Goal: Transaction & Acquisition: Purchase product/service

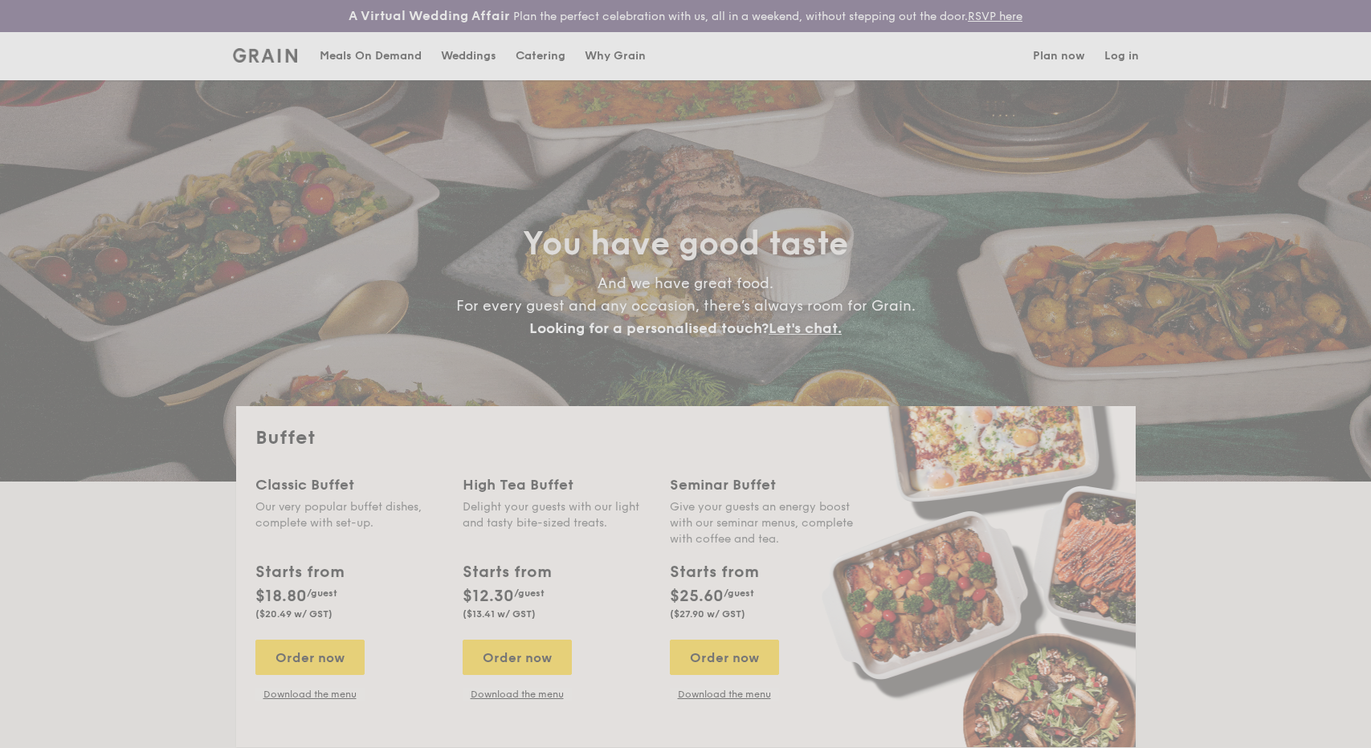
select select
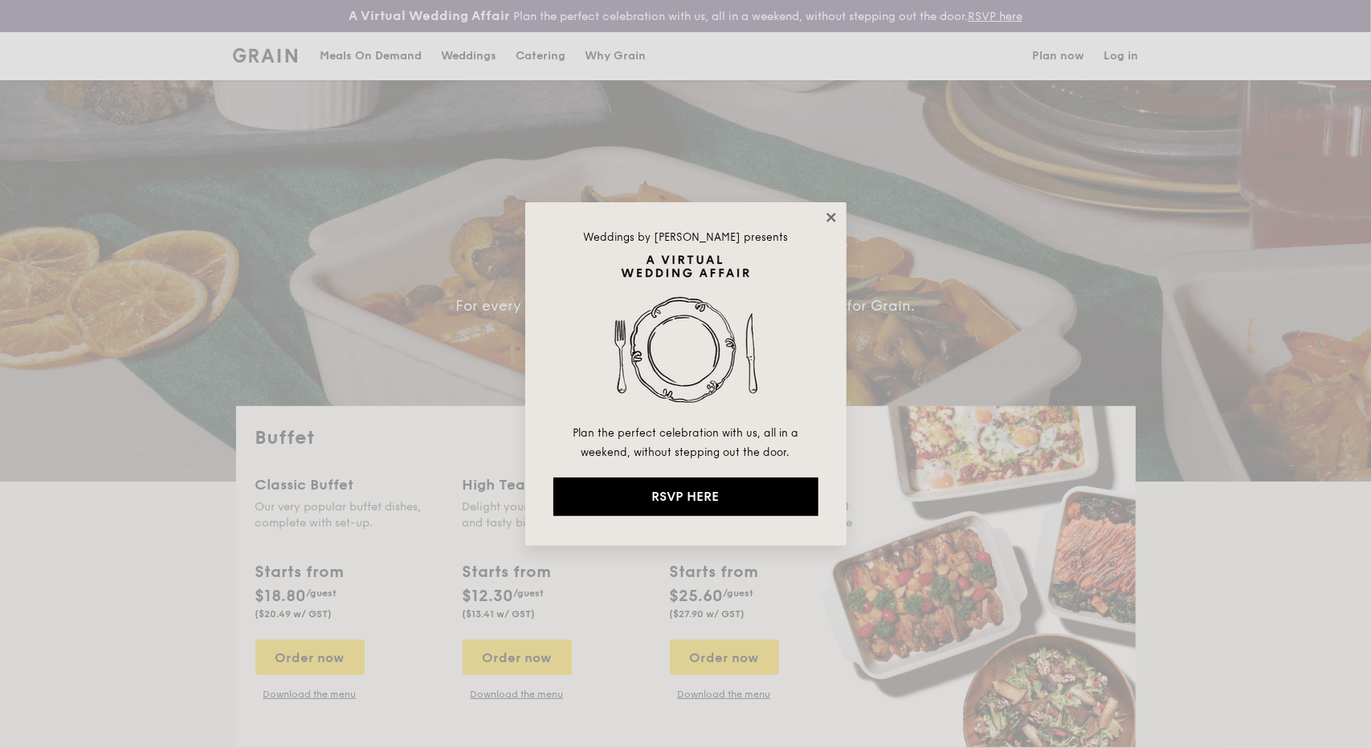
click at [825, 212] on icon at bounding box center [831, 217] width 14 height 14
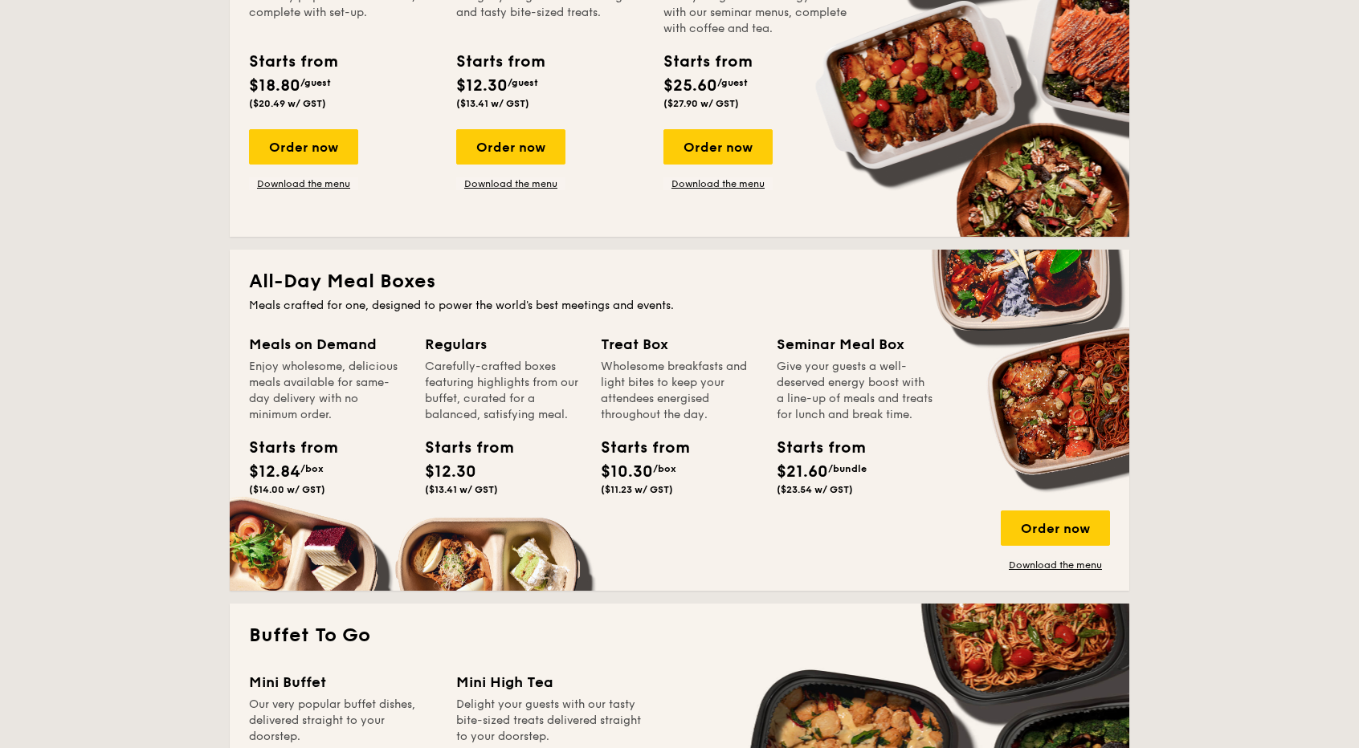
scroll to position [512, 0]
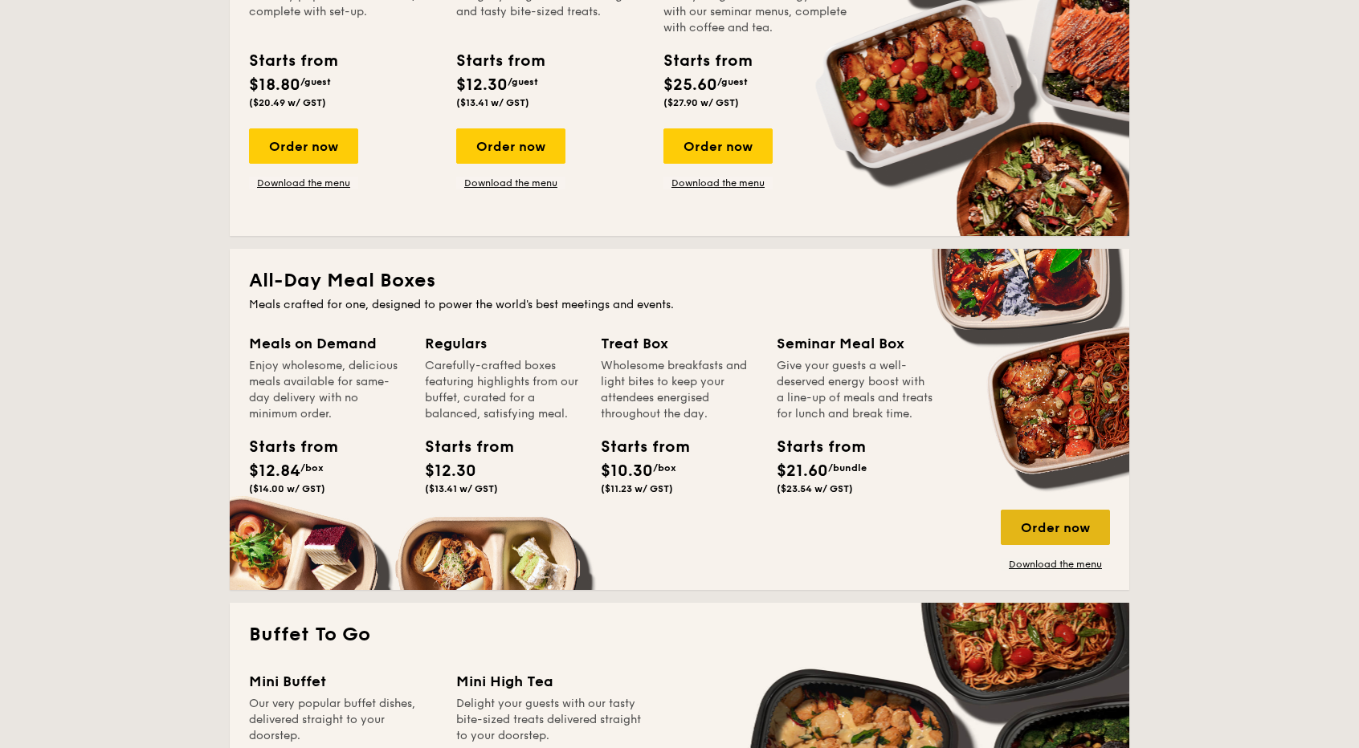
click at [1075, 523] on div "Order now" at bounding box center [1055, 527] width 109 height 35
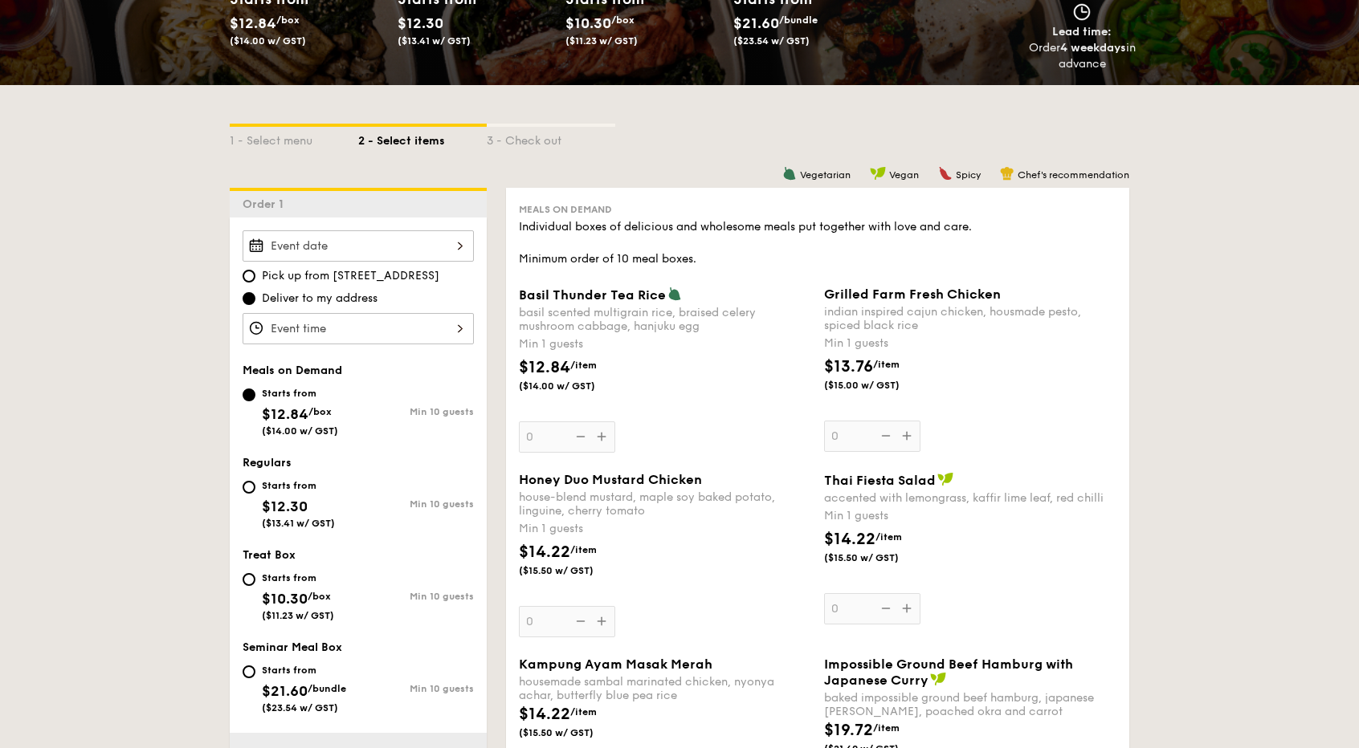
scroll to position [291, 0]
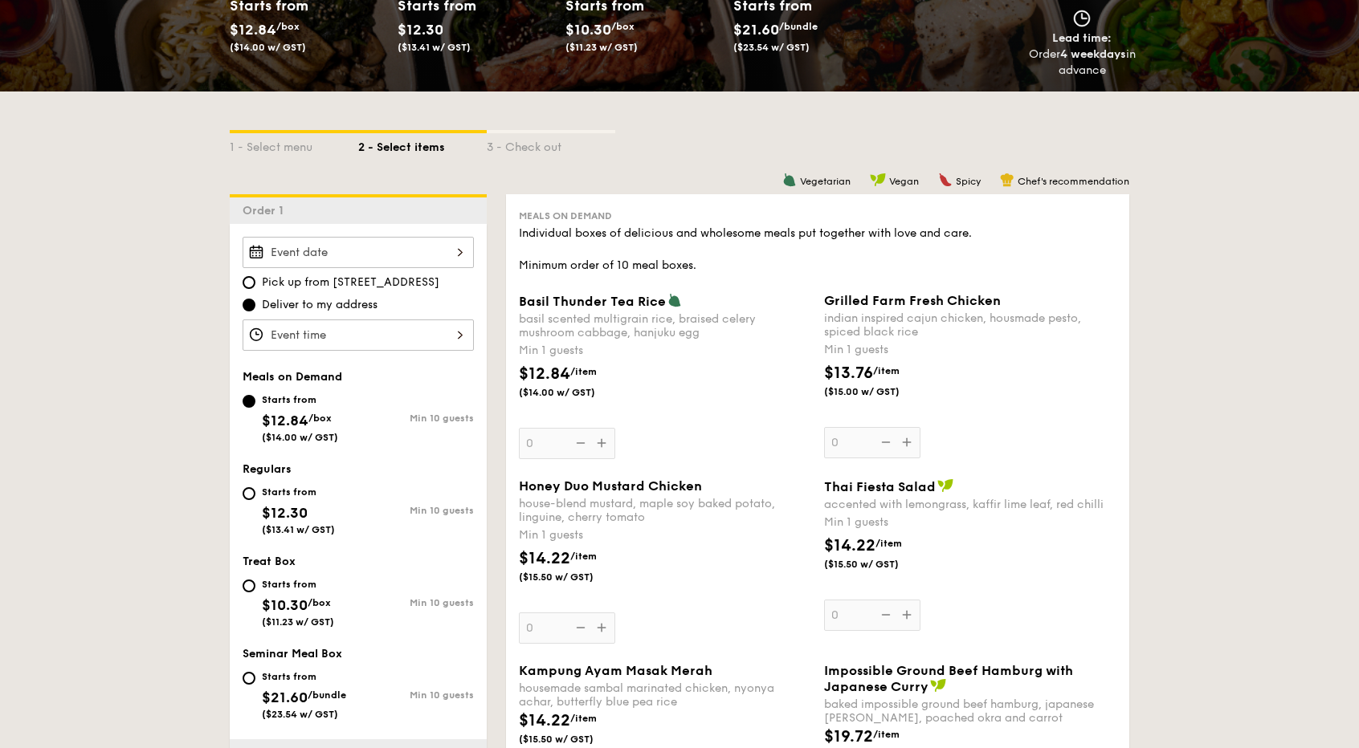
click at [418, 330] on div at bounding box center [358, 335] width 231 height 31
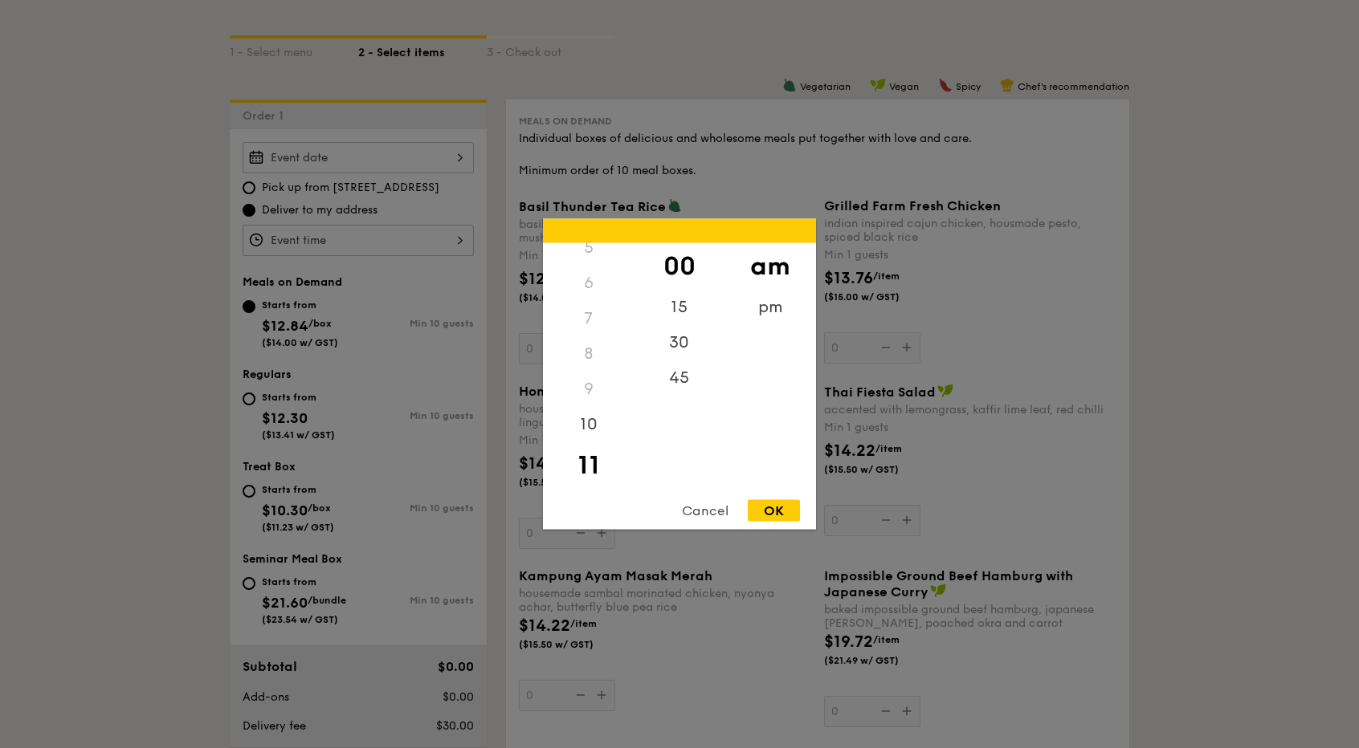
scroll to position [394, 0]
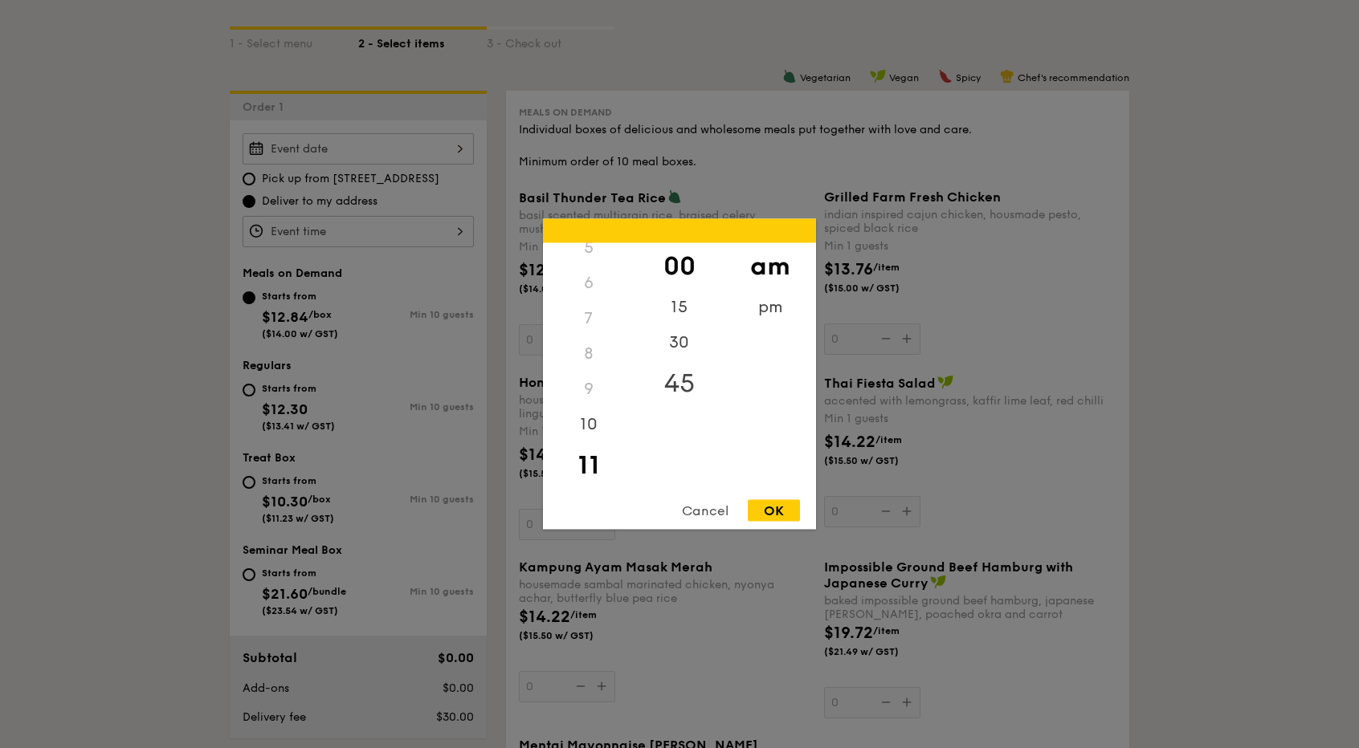
click at [686, 381] on div "45" at bounding box center [679, 384] width 91 height 47
click at [779, 512] on div "OK" at bounding box center [774, 511] width 52 height 22
type input "11:45AM"
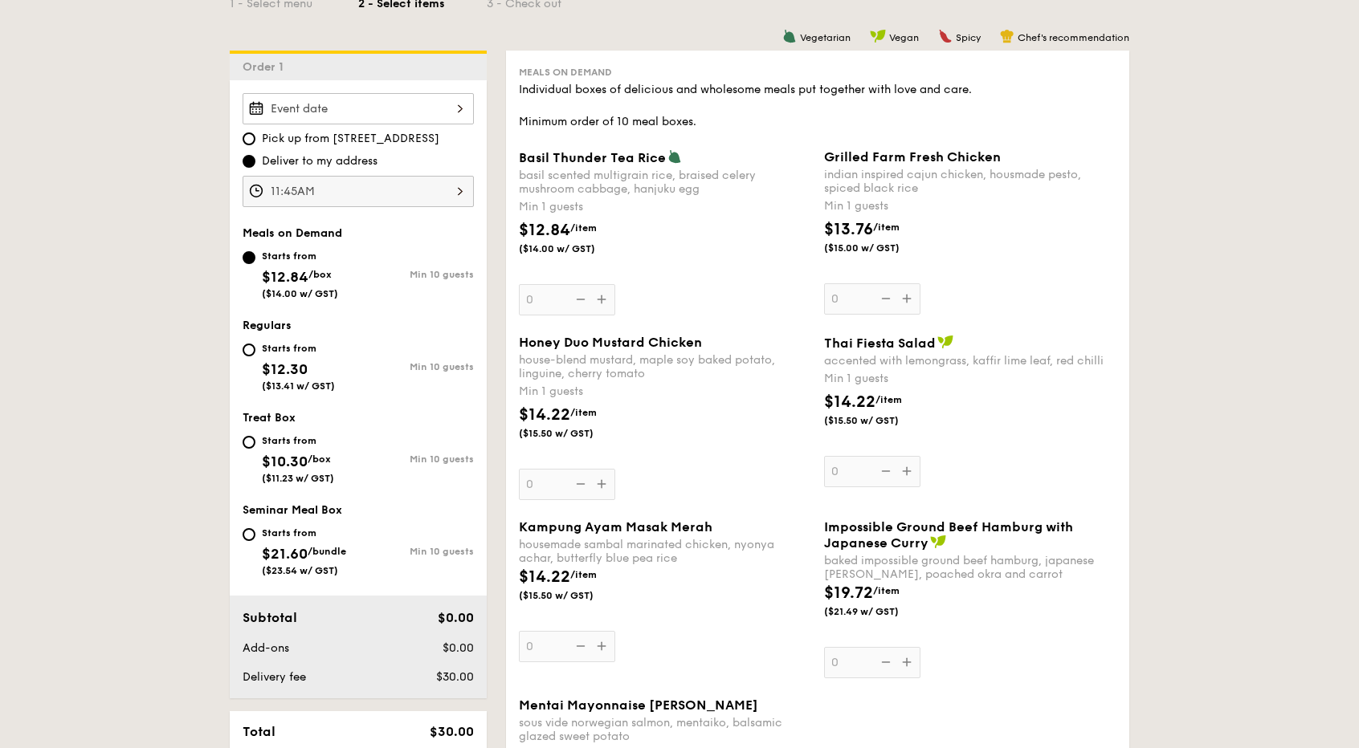
scroll to position [435, 0]
click at [247, 349] on input "Starts from $12.30 ($13.41 w/ GST) Min 10 guests" at bounding box center [249, 349] width 13 height 13
radio input "true"
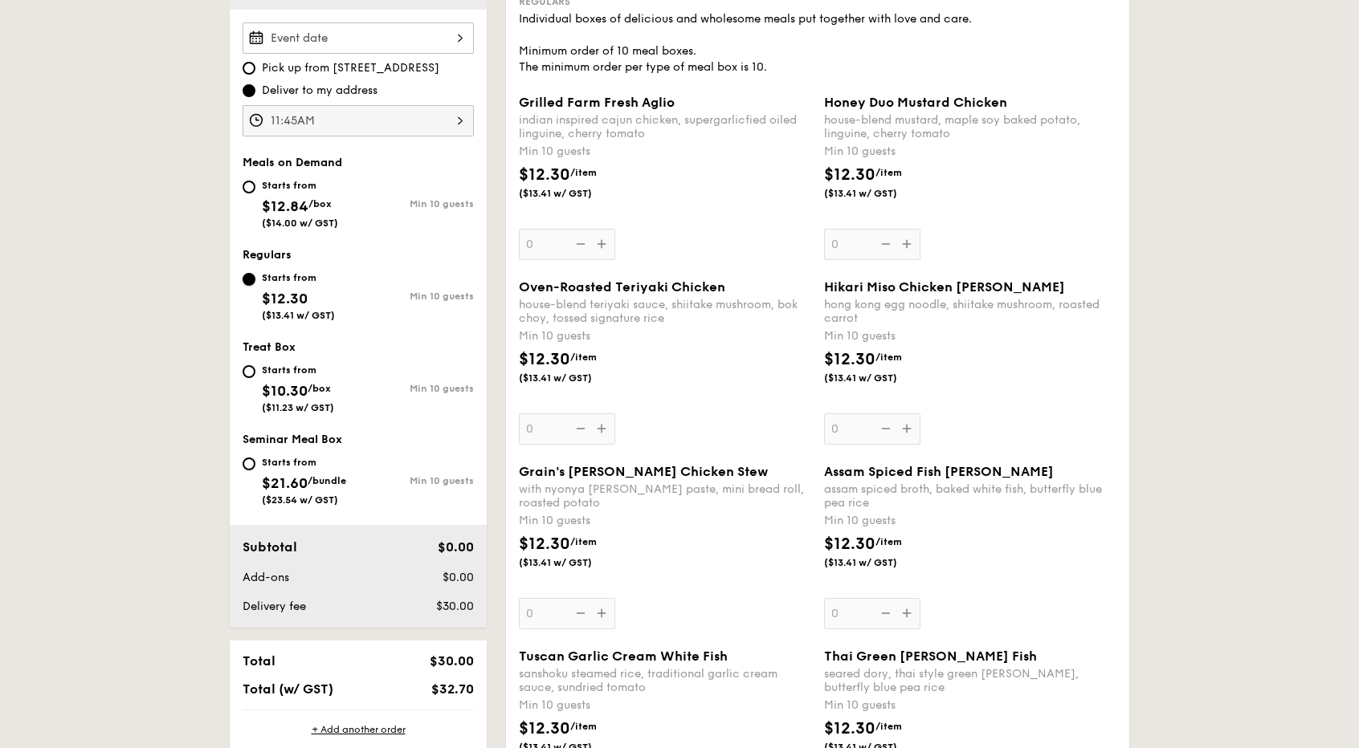
scroll to position [519, 0]
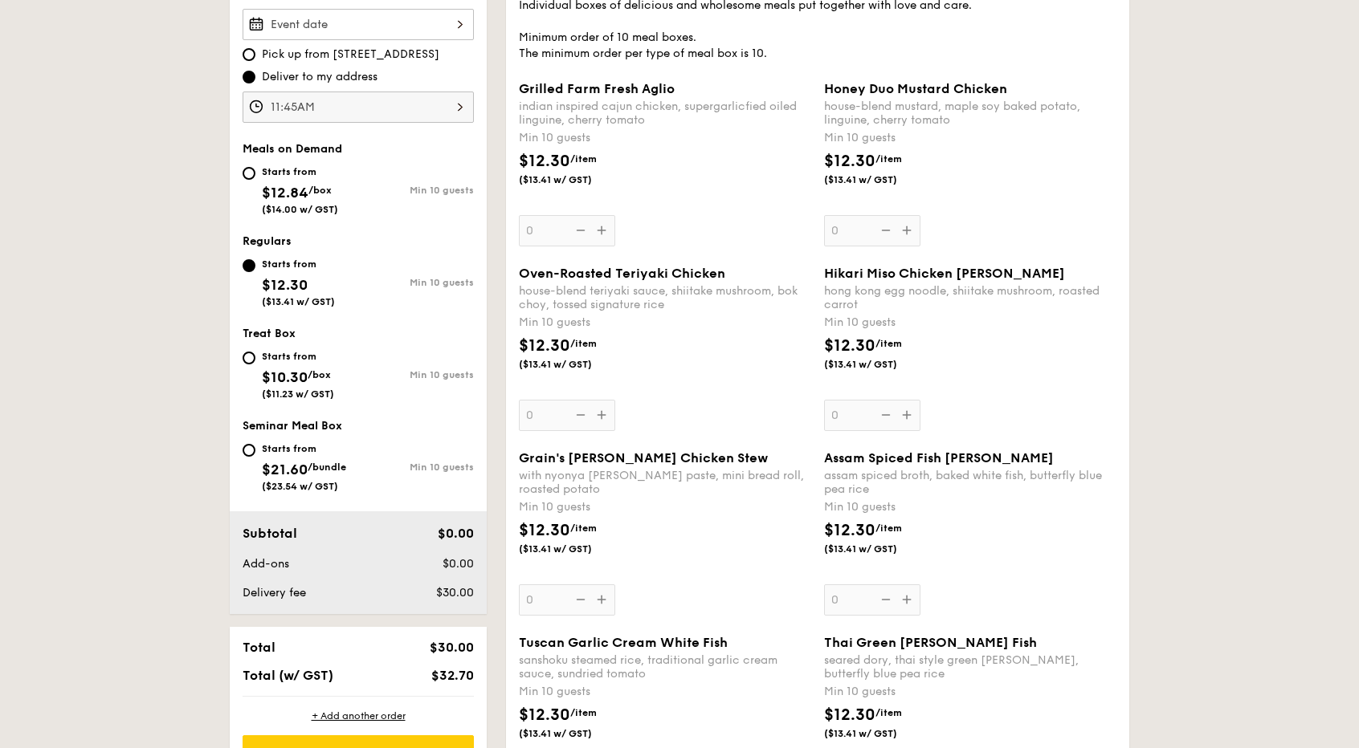
click at [904, 598] on div "Assam Spiced Fish [PERSON_NAME] assam spiced broth, baked white fish, butterfly…" at bounding box center [970, 533] width 292 height 165
click at [904, 598] on input "0" at bounding box center [872, 600] width 96 height 31
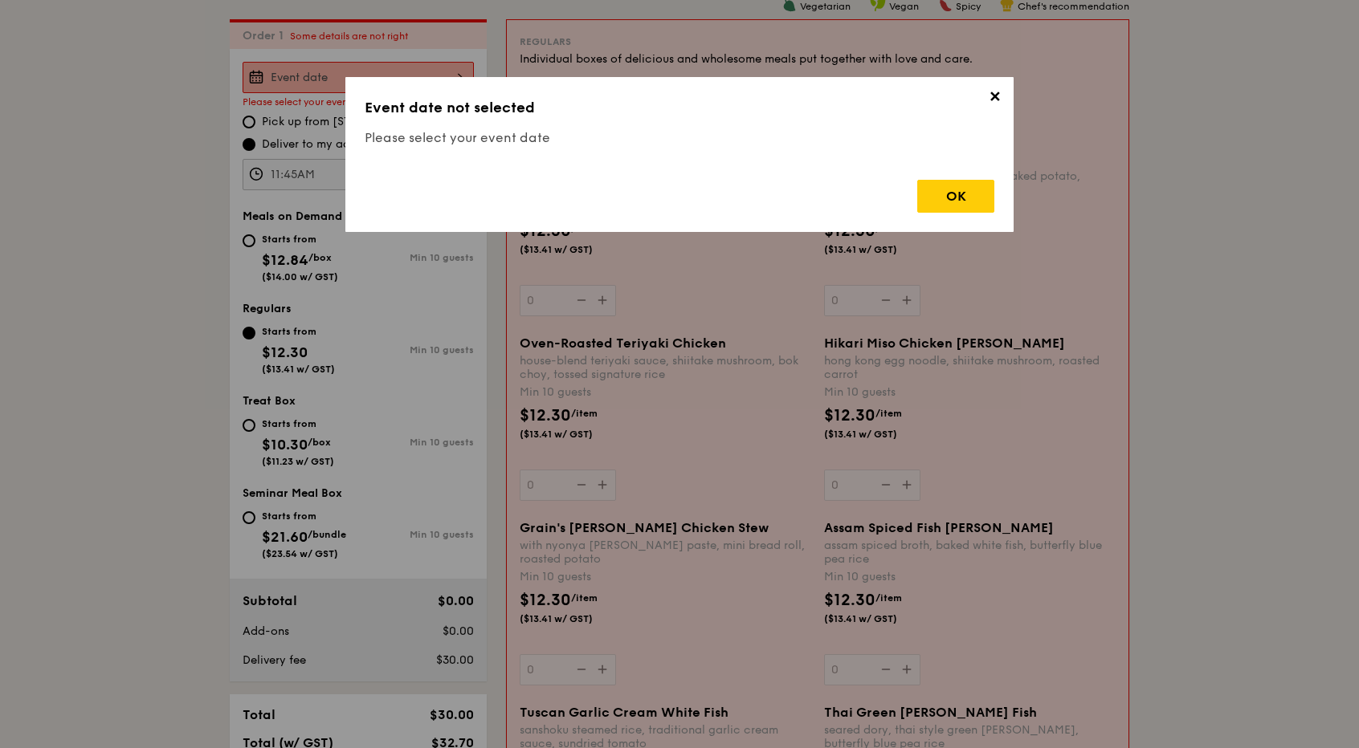
scroll to position [461, 0]
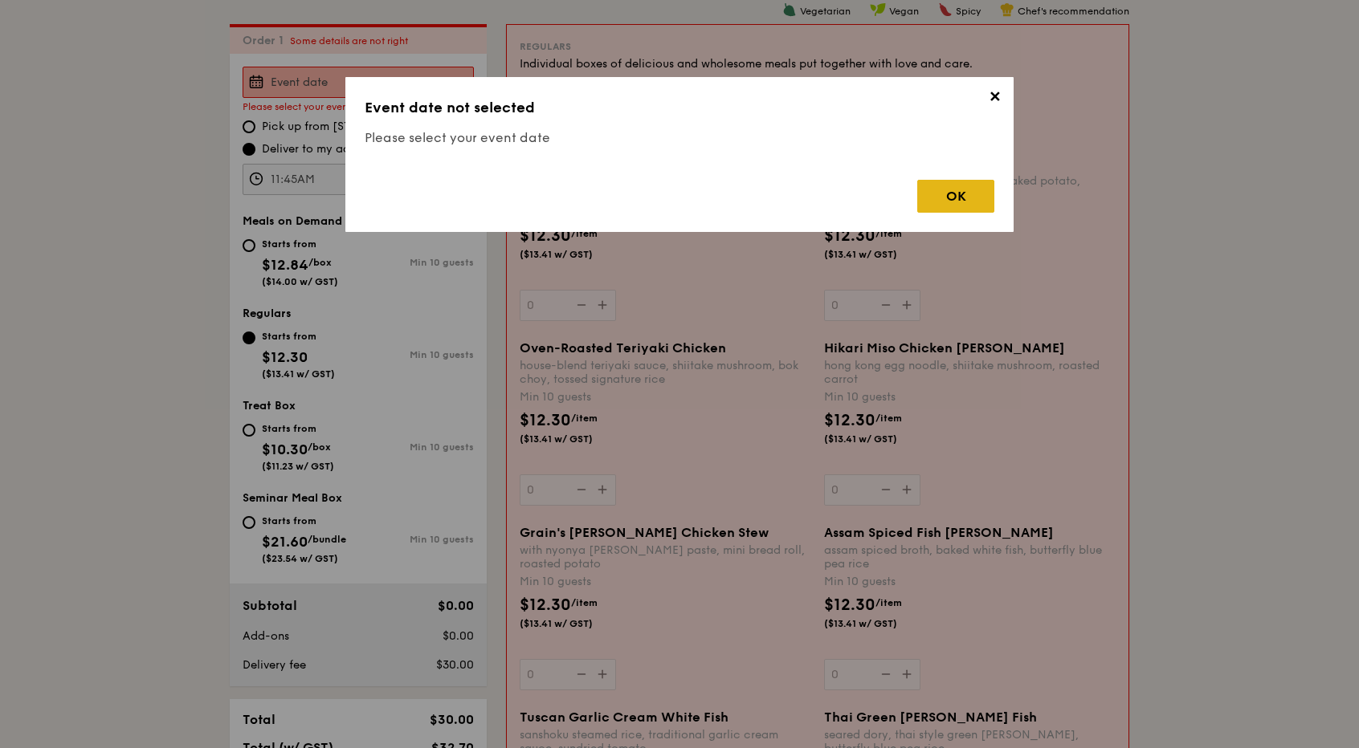
click at [970, 192] on div "OK" at bounding box center [955, 196] width 77 height 33
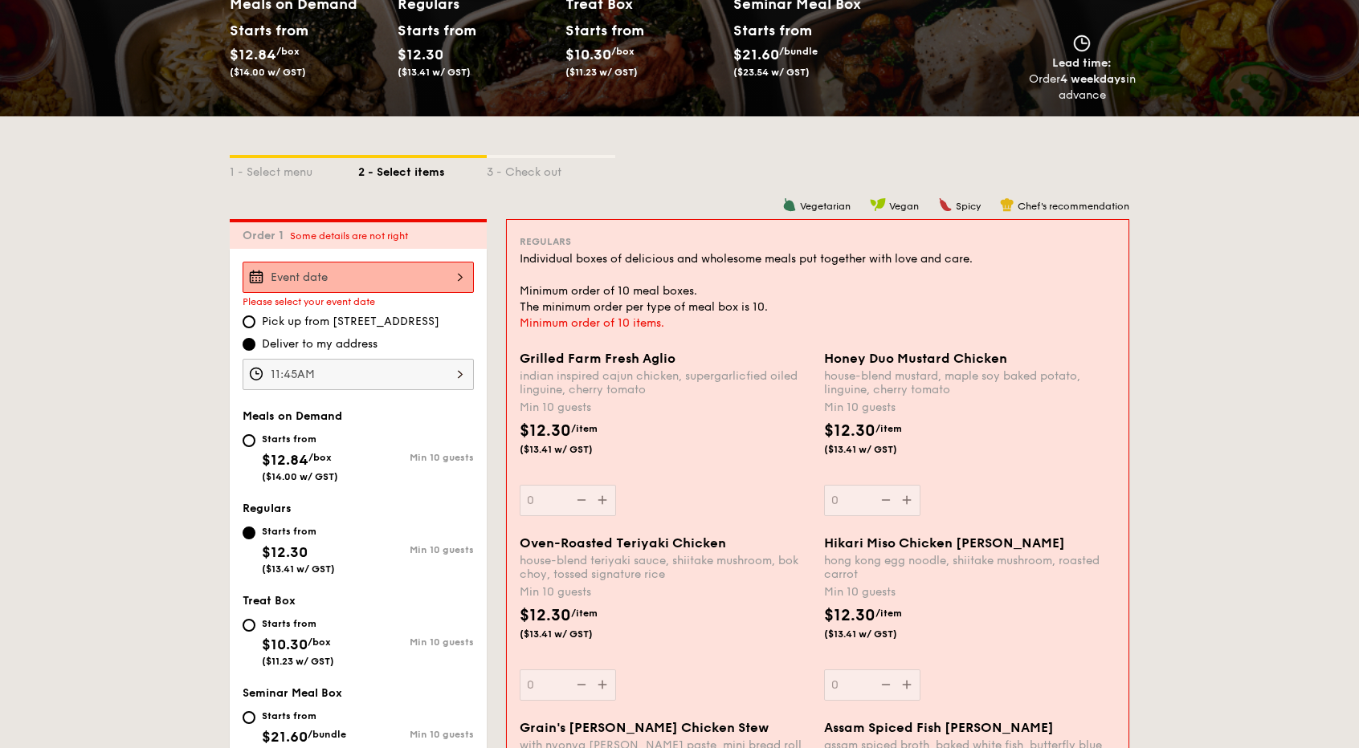
scroll to position [287, 0]
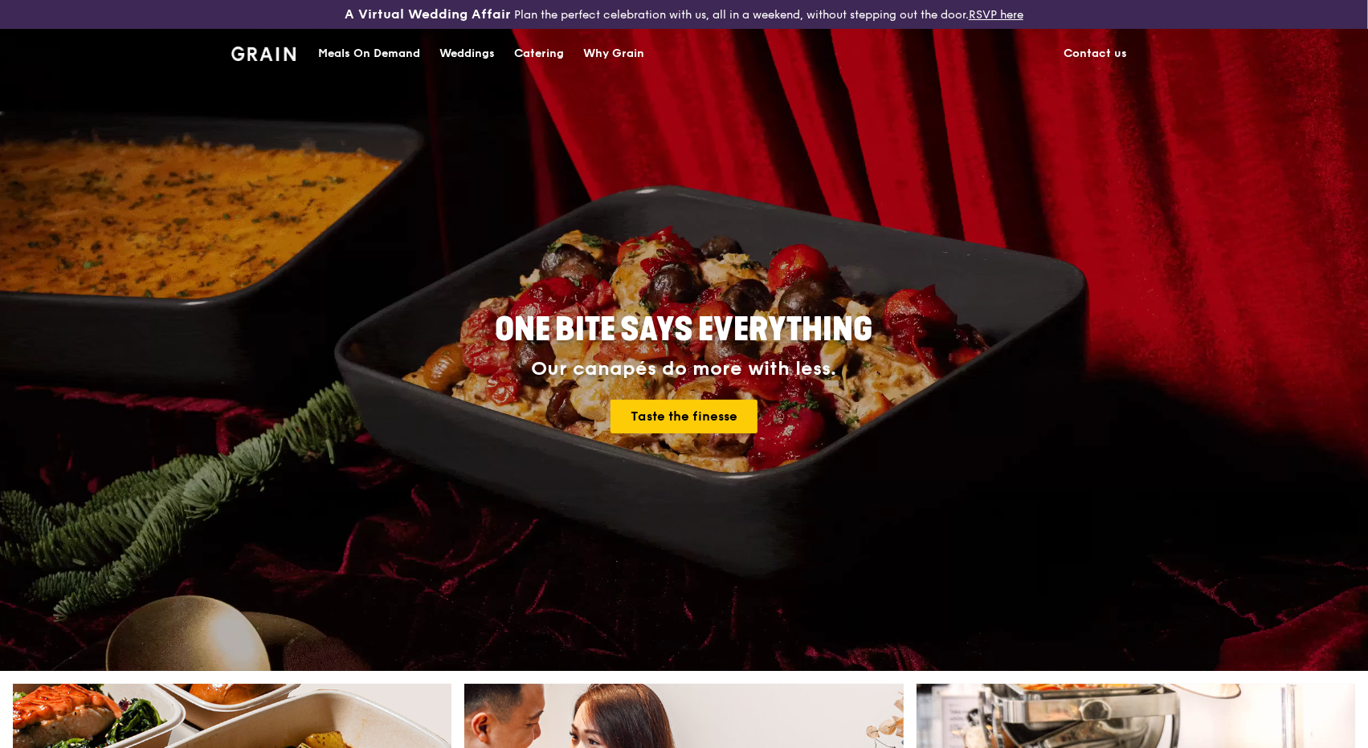
click at [373, 49] on div "Meals On Demand" at bounding box center [369, 54] width 102 height 48
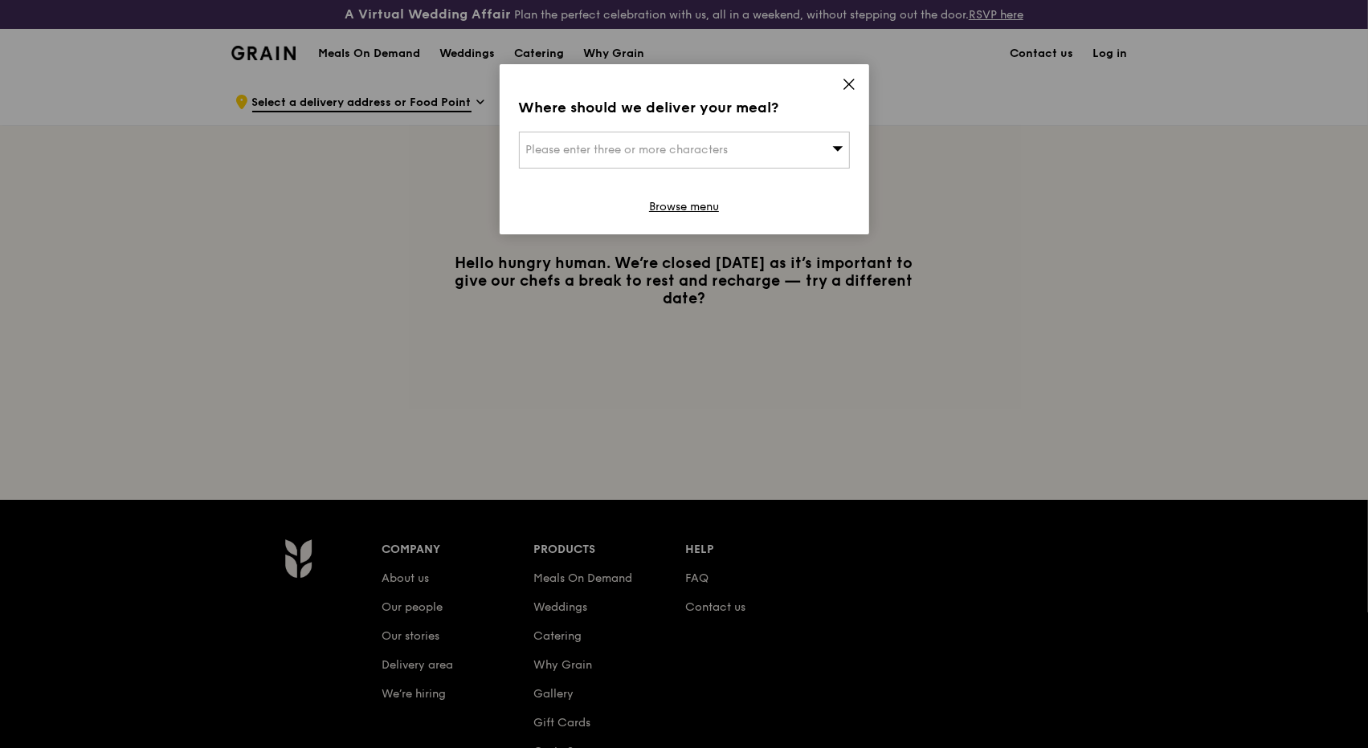
click at [666, 153] on span "Please enter three or more characters" at bounding box center [627, 150] width 202 height 14
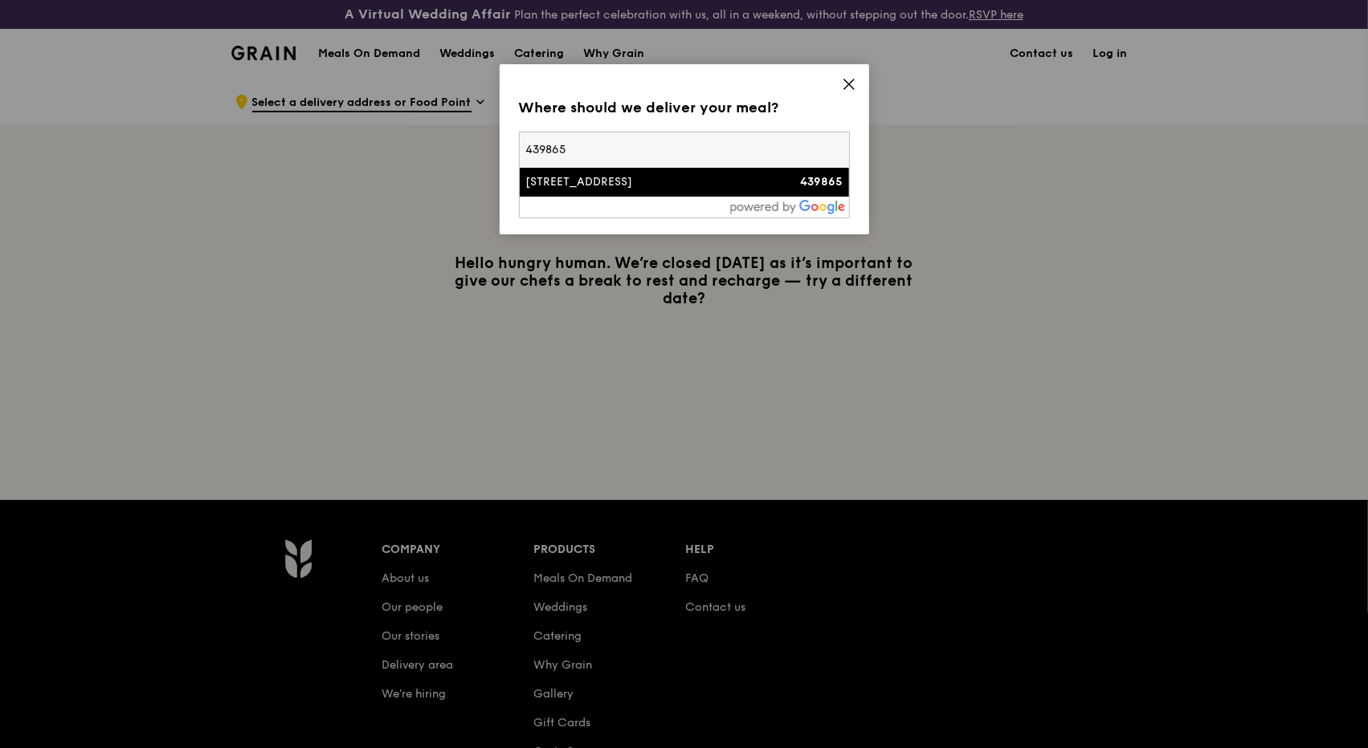
type input "439865"
click at [655, 176] on div "15 Amber Road" at bounding box center [645, 182] width 238 height 16
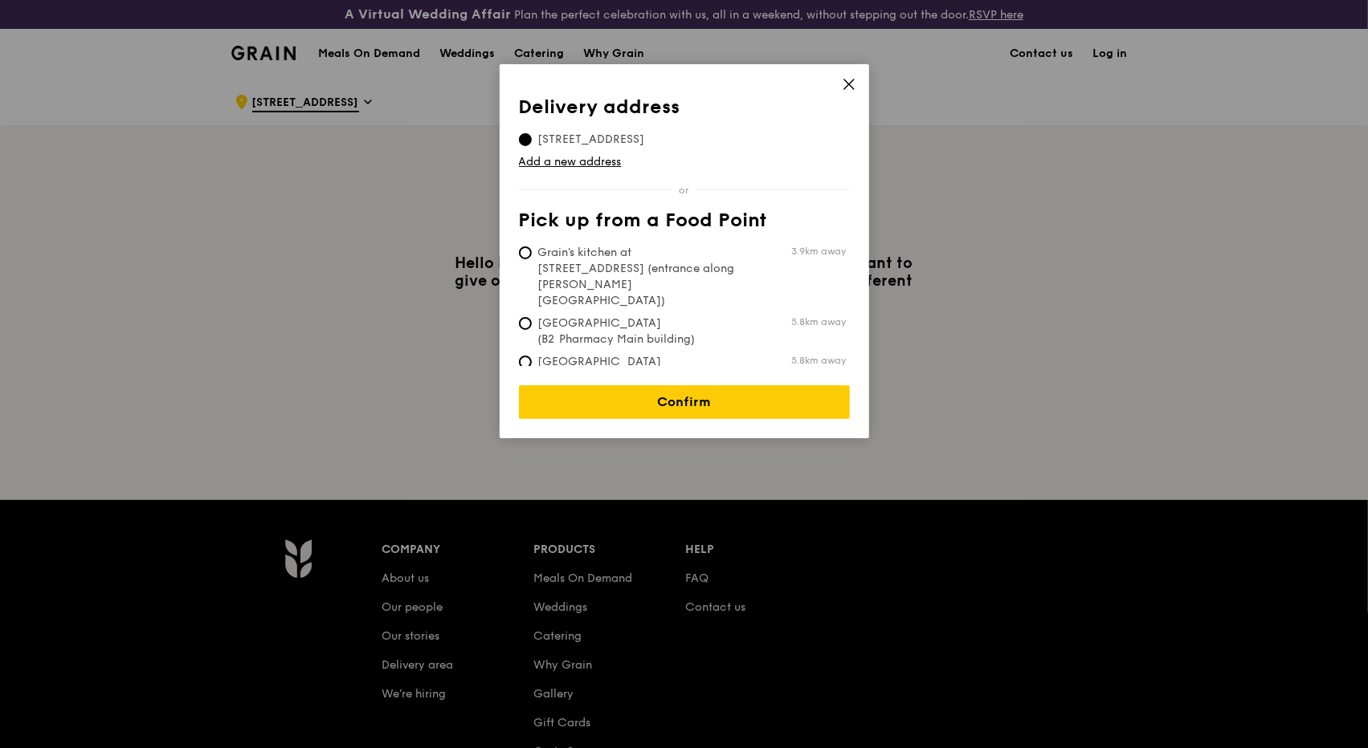
click at [655, 176] on div "Delivery address 15 Amber Road, 439865 Add a new address Pick up from a Food Po…" at bounding box center [684, 231] width 331 height 270
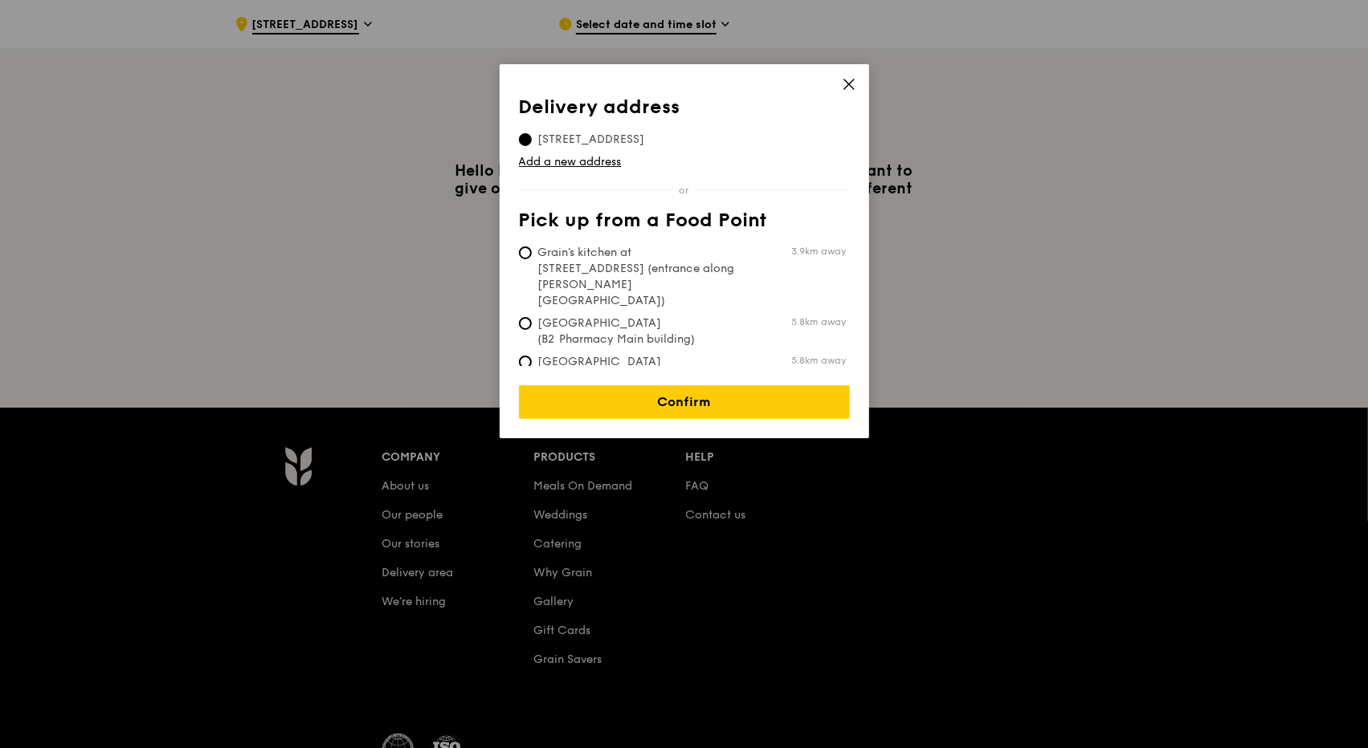
scroll to position [88, 0]
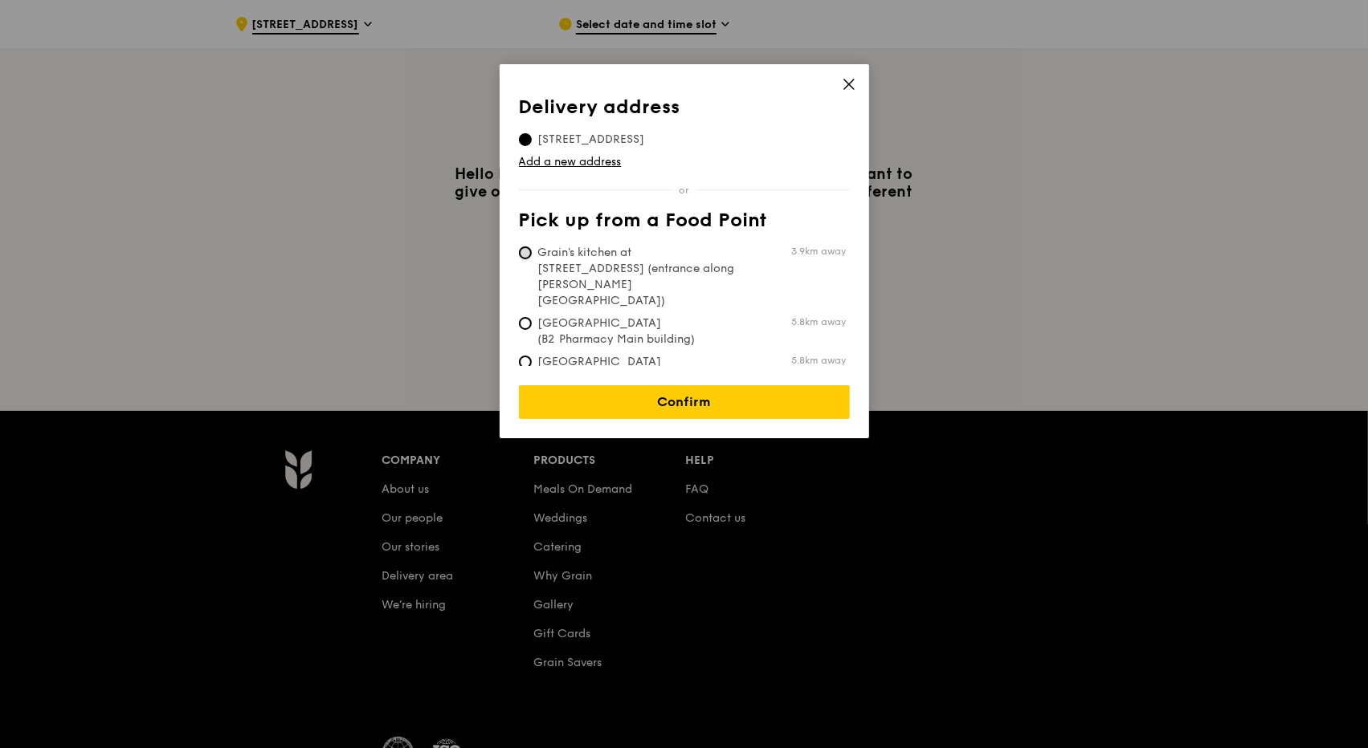
click at [529, 254] on input "Grain's kitchen at 5 Burn Road #05-01 (entrance along Harrison Road) 3.9km away" at bounding box center [525, 253] width 13 height 13
radio input "true"
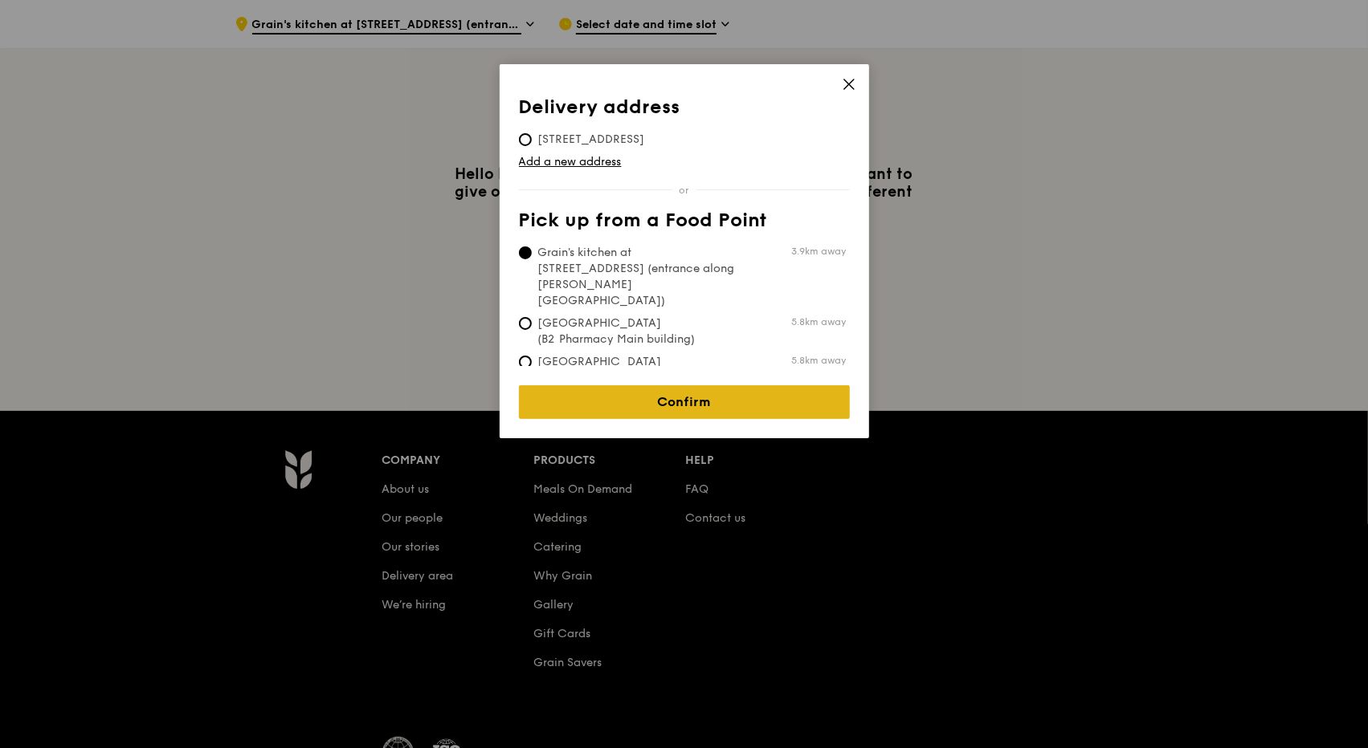
click at [680, 390] on link "Confirm" at bounding box center [684, 402] width 331 height 34
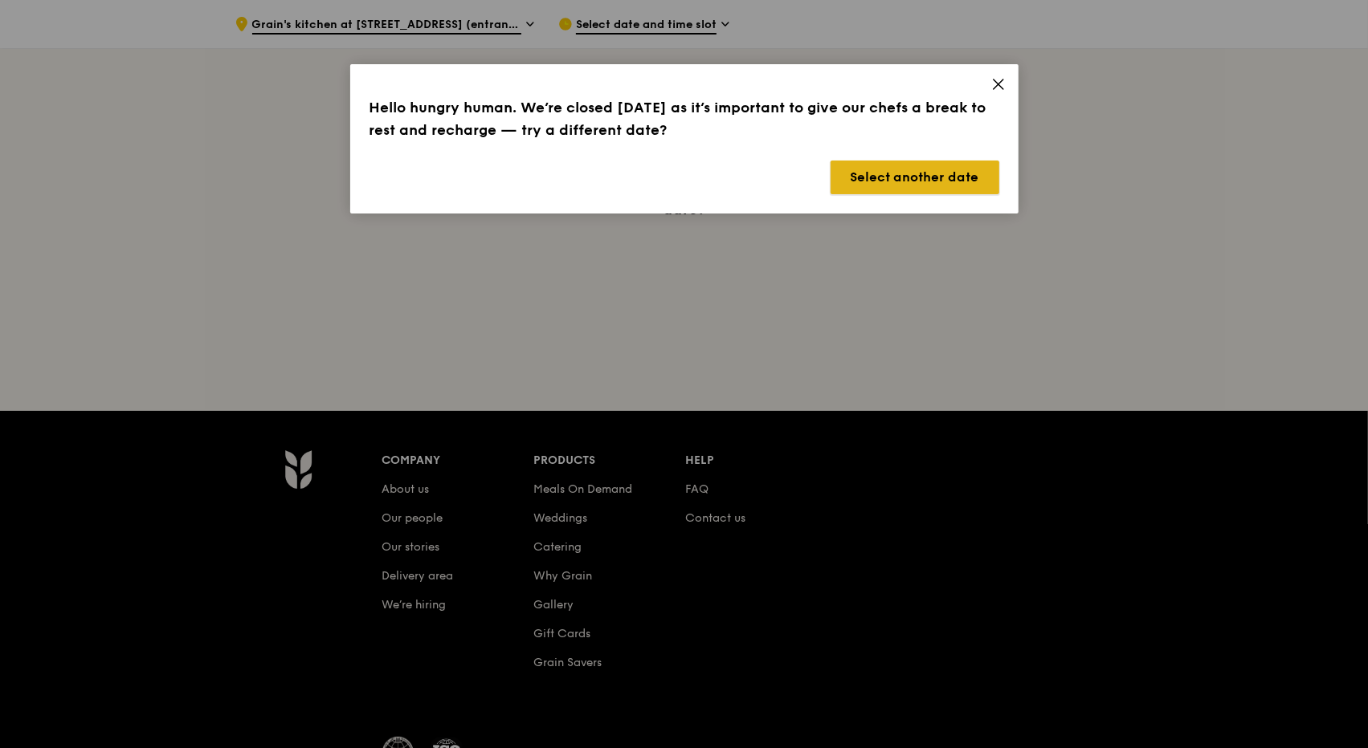
click at [915, 179] on button "Select another date" at bounding box center [914, 178] width 169 height 34
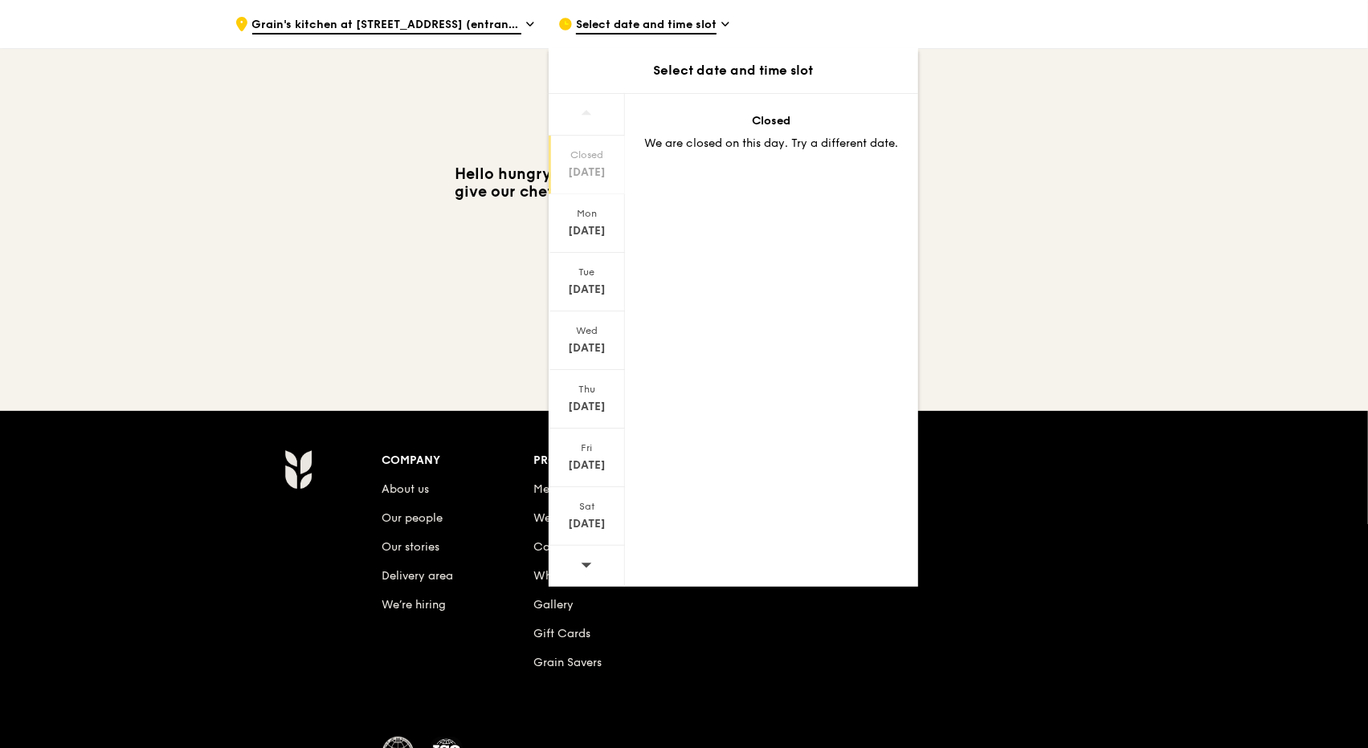
click at [382, 229] on div "Hello hungry human. We’re closed today as it’s important to give our chefs a br…" at bounding box center [684, 192] width 925 height 310
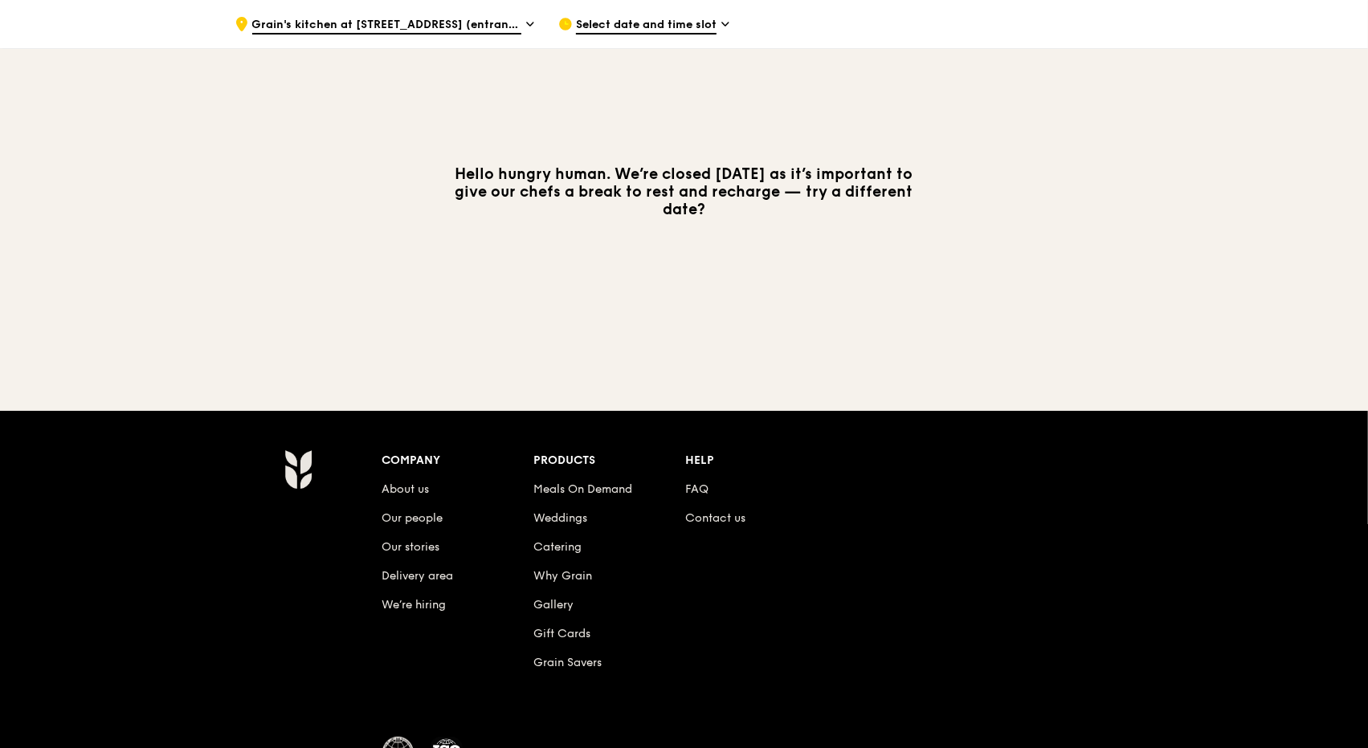
click at [527, 24] on icon at bounding box center [530, 24] width 8 height 14
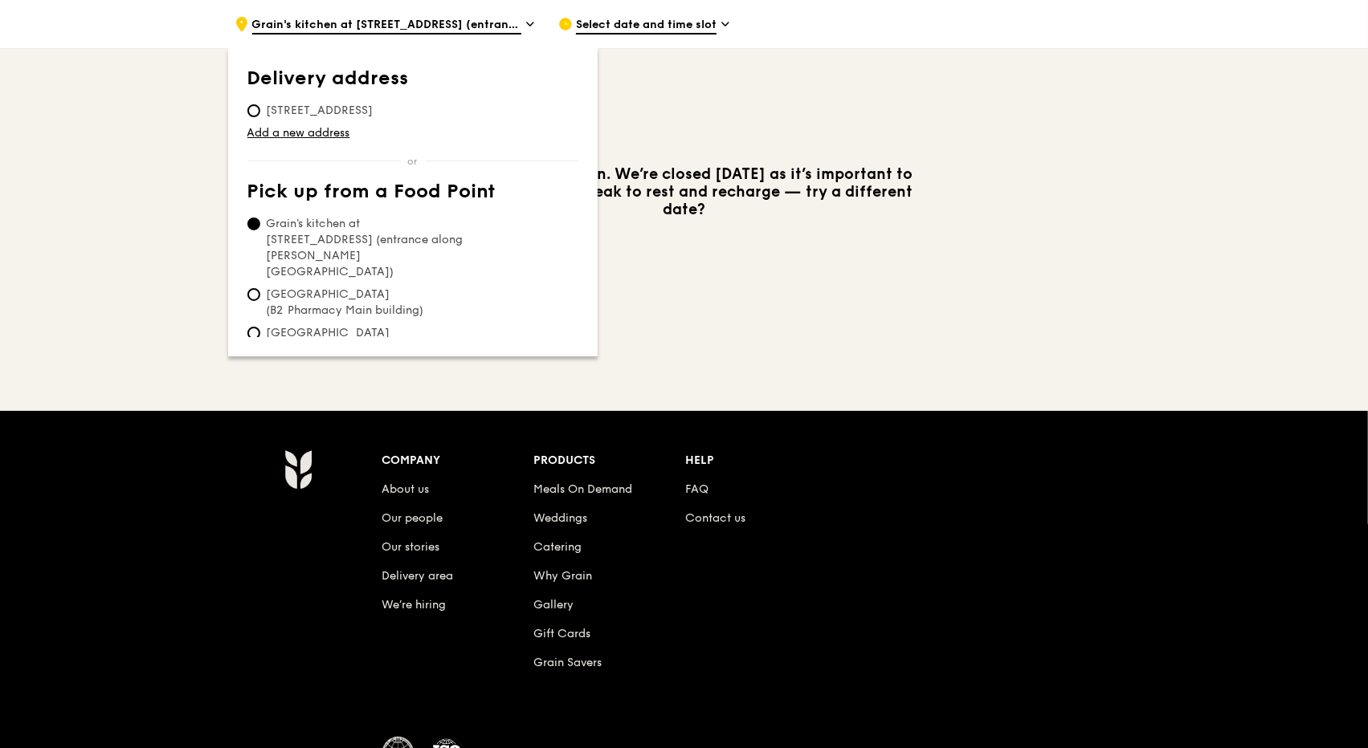
click at [369, 287] on span "Tan Tock Seng Hospital (B2 Pharmacy Main building)" at bounding box center [366, 303] width 239 height 32
click at [260, 288] on input "Tan Tock Seng Hospital (B2 Pharmacy Main building)" at bounding box center [253, 294] width 13 height 13
radio input "true"
click at [737, 309] on div "Hello hungry human. We’re closed today as it’s important to give our chefs a br…" at bounding box center [684, 192] width 925 height 310
